Goal: Task Accomplishment & Management: Use online tool/utility

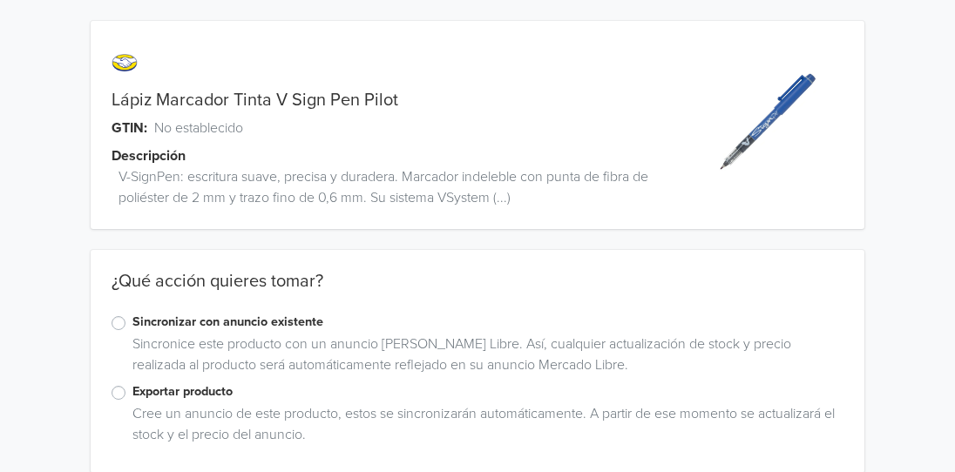
click at [133, 391] on label "Exportar producto" at bounding box center [488, 392] width 711 height 19
click at [0, 0] on input "Exportar producto" at bounding box center [0, 0] width 0 height 0
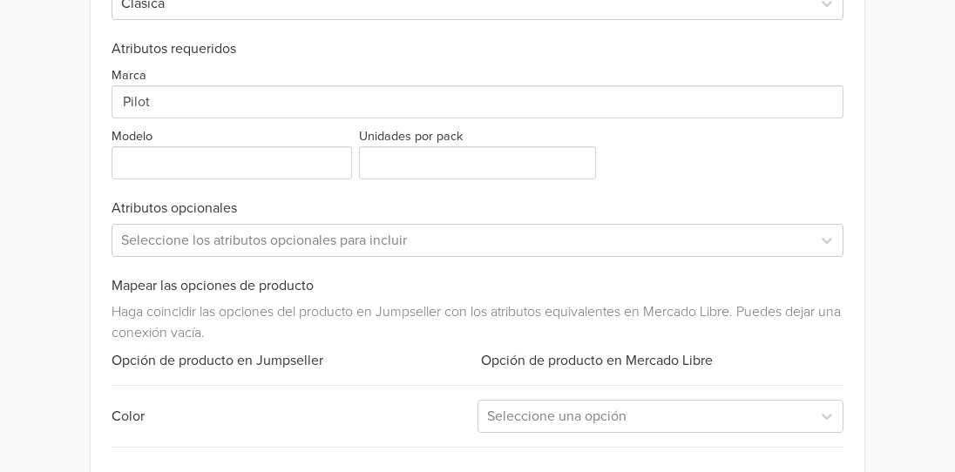
scroll to position [770, 0]
click at [252, 165] on input "Modelo" at bounding box center [232, 162] width 241 height 33
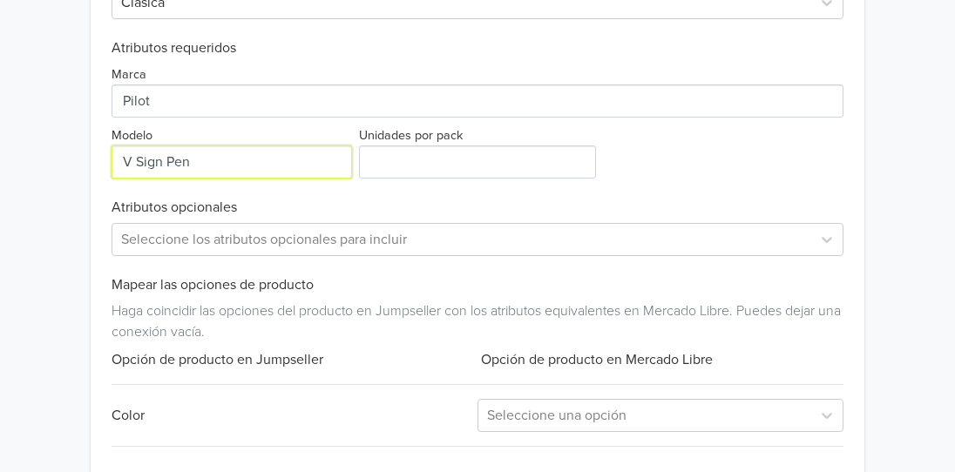
type input "V Sign Pen"
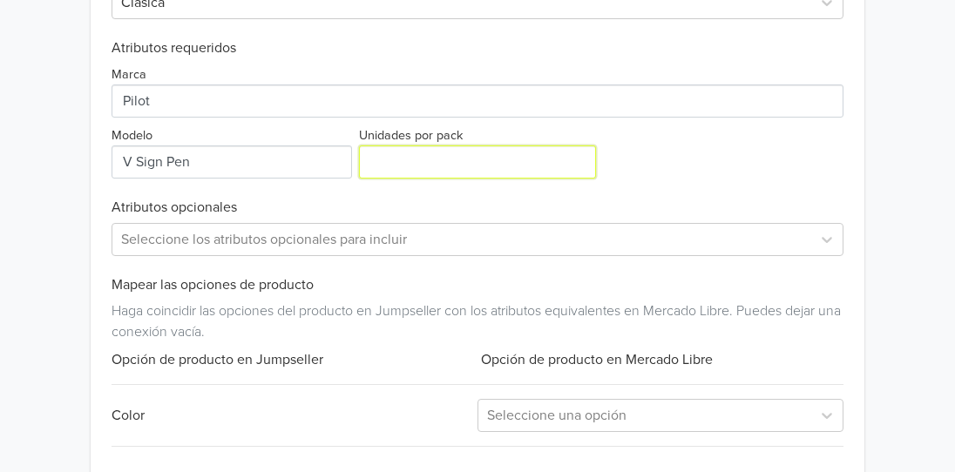
click at [395, 160] on input "Unidades por pack" at bounding box center [477, 162] width 237 height 33
type input "1"
click at [800, 348] on div "Exportar producto * Las imágenes deben tener 500 píxeles en un lado para poder …" at bounding box center [478, 131] width 732 height 812
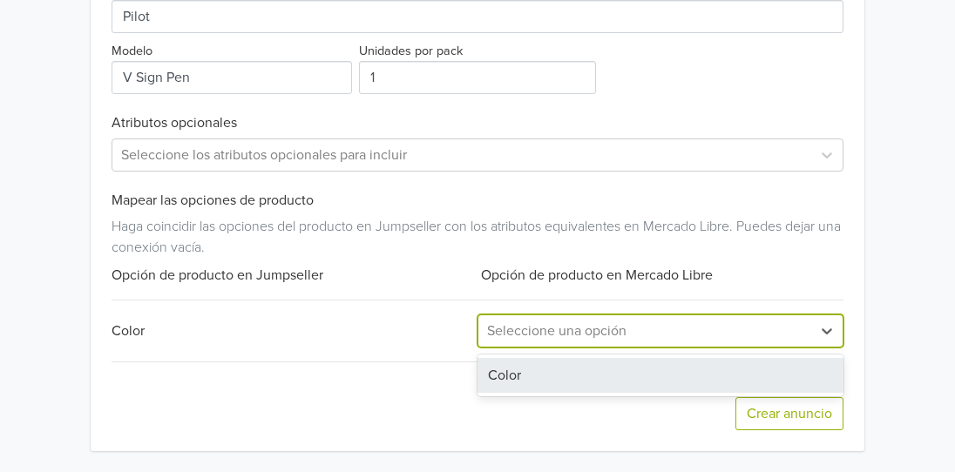
click at [746, 329] on div at bounding box center [645, 331] width 316 height 24
click at [683, 376] on div "Color" at bounding box center [661, 375] width 366 height 35
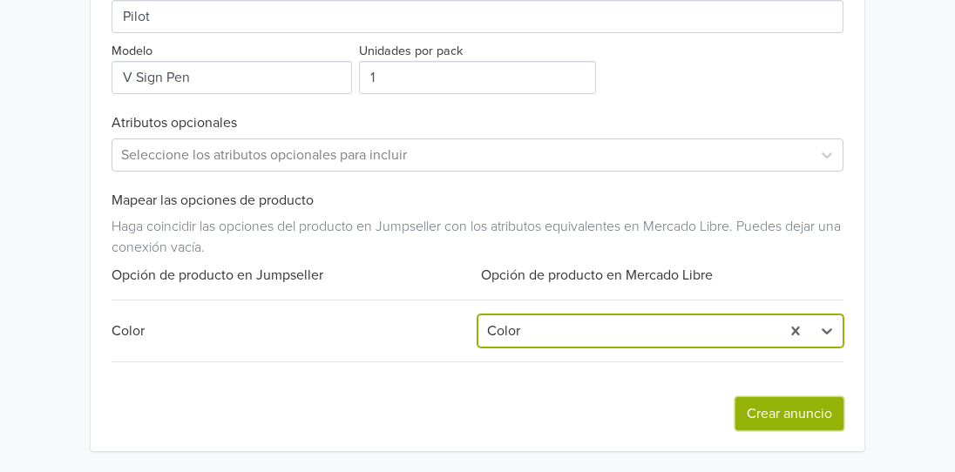
click at [786, 416] on button "Crear anuncio" at bounding box center [790, 414] width 108 height 33
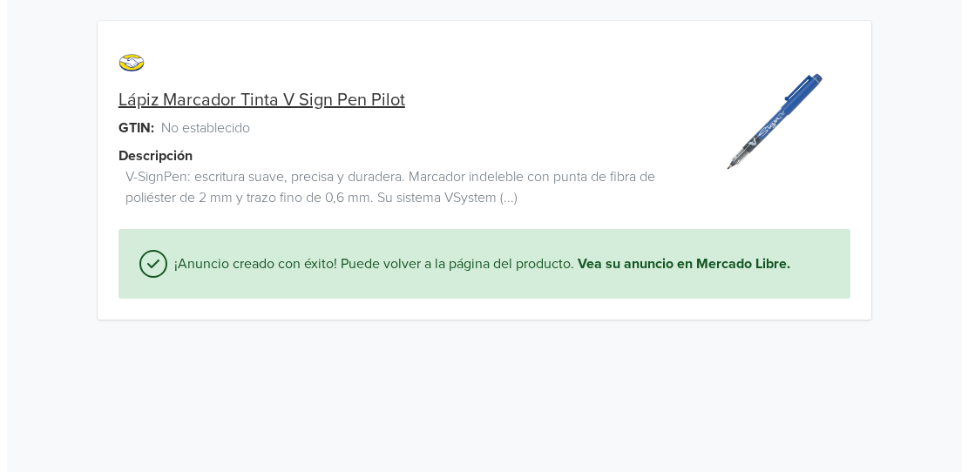
scroll to position [0, 0]
